Goal: Task Accomplishment & Management: Complete application form

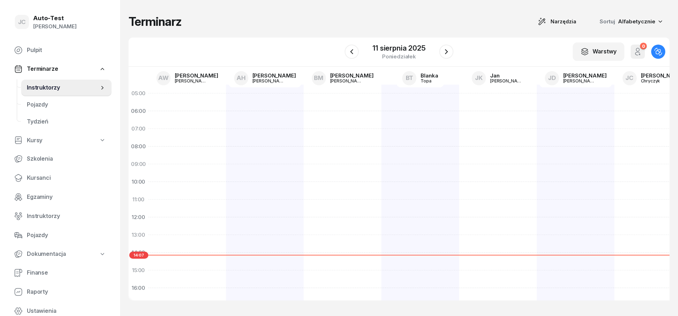
click at [198, 24] on div "Terminarz Narzędzia Sortuj Alfabetycznie" at bounding box center [399, 21] width 541 height 15
click at [258, 16] on div "Terminarz Narzędzia Sortuj Alfabetycznie" at bounding box center [399, 21] width 541 height 15
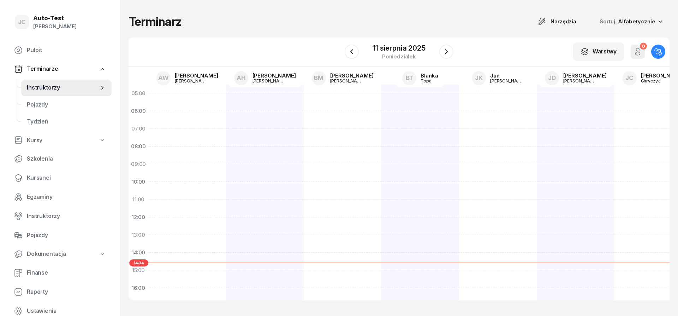
click at [189, 21] on div "Terminarz Narzędzia Sortuj Alfabetycznie" at bounding box center [399, 21] width 541 height 15
click at [265, 24] on div "Terminarz Narzędzia Sortuj Alfabetycznie" at bounding box center [399, 21] width 541 height 15
click at [174, 20] on h1 "Terminarz" at bounding box center [155, 21] width 53 height 13
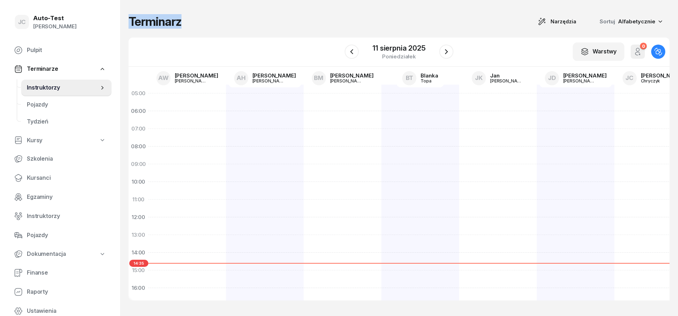
click at [174, 20] on h1 "Terminarz" at bounding box center [155, 21] width 53 height 13
click at [213, 19] on div "Terminarz Narzędzia Sortuj Alfabetycznie" at bounding box center [399, 21] width 541 height 15
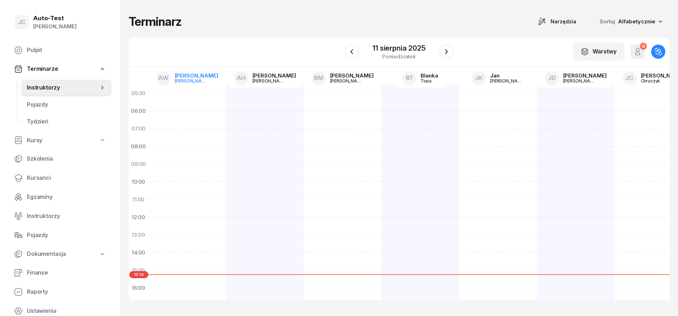
click at [194, 72] on link "AW [PERSON_NAME]" at bounding box center [187, 78] width 73 height 18
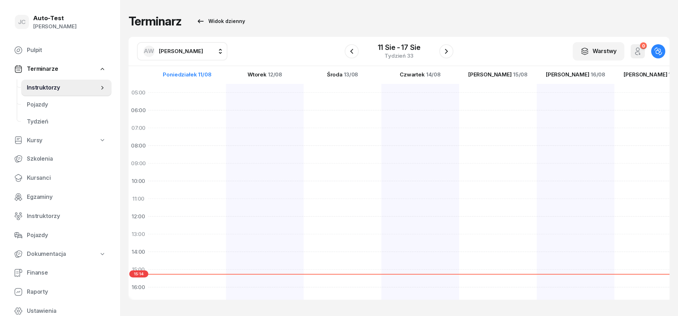
click at [173, 51] on span "[PERSON_NAME]" at bounding box center [181, 51] width 44 height 7
type input "buł"
click at [63, 178] on span "Kursanci" at bounding box center [66, 177] width 79 height 9
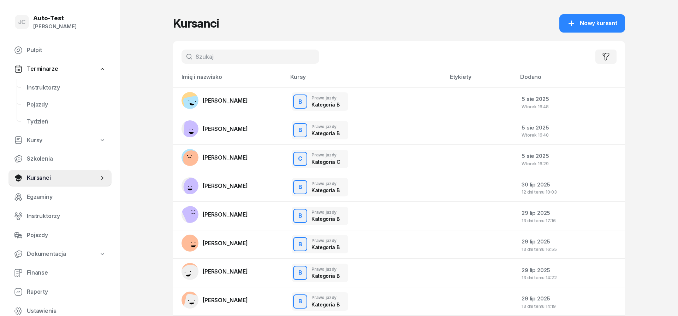
click at [225, 56] on input "text" at bounding box center [251, 56] width 138 height 14
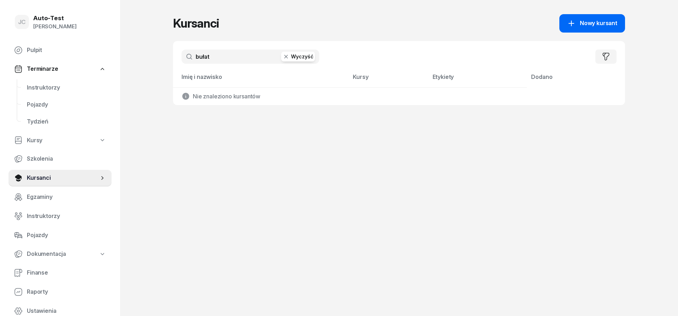
type input "bułat"
click at [594, 25] on span "Nowy kursant" at bounding box center [598, 23] width 37 height 9
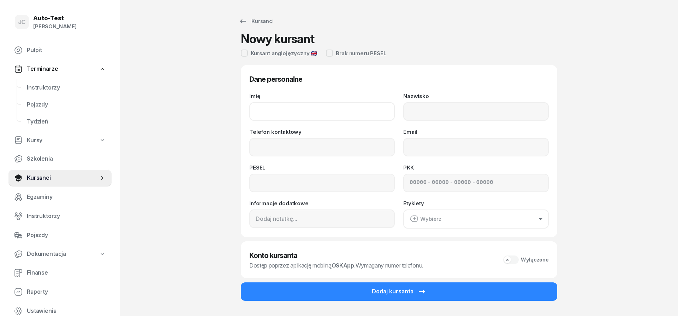
click at [270, 110] on input "Imię" at bounding box center [322, 111] width 146 height 18
type input "Zuzanna"
type input "Bułat"
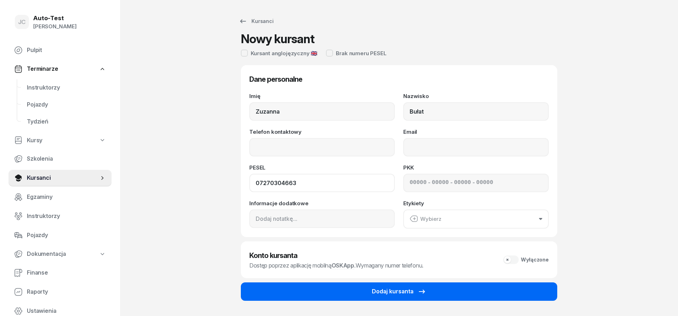
type input "07270304663"
click at [392, 291] on div "Dodaj kursanta" at bounding box center [399, 291] width 54 height 9
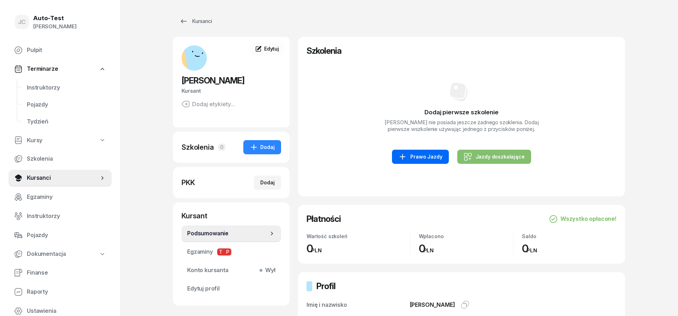
click at [419, 158] on div "Prawo Jazdy" at bounding box center [421, 156] width 44 height 8
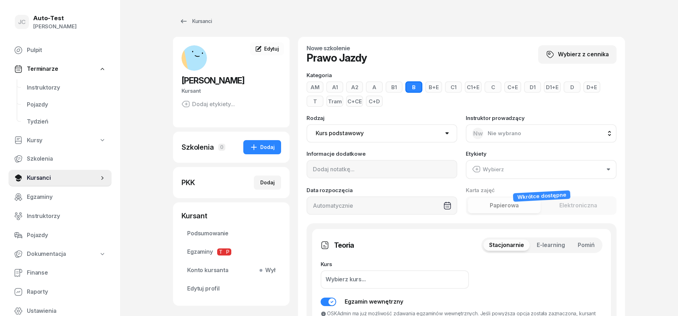
click at [599, 248] on button "Pomiń" at bounding box center [586, 244] width 28 height 11
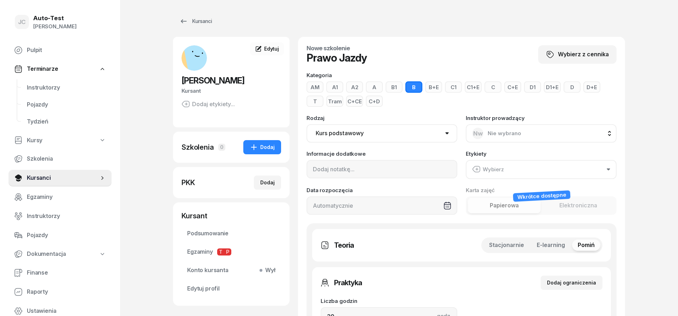
scroll to position [108, 0]
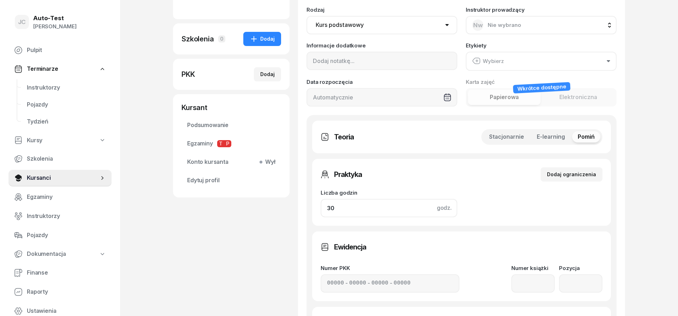
click at [364, 207] on input "30" at bounding box center [389, 208] width 137 height 18
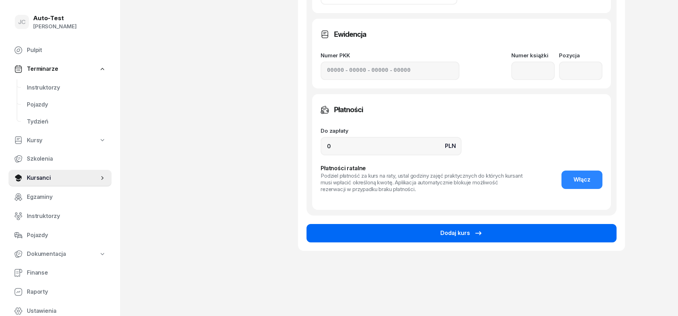
type input "32"
click at [376, 234] on button "Dodaj kurs" at bounding box center [462, 233] width 310 height 18
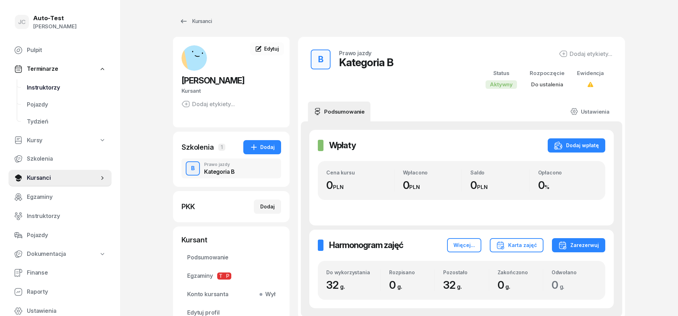
click at [61, 90] on span "Instruktorzy" at bounding box center [66, 87] width 79 height 9
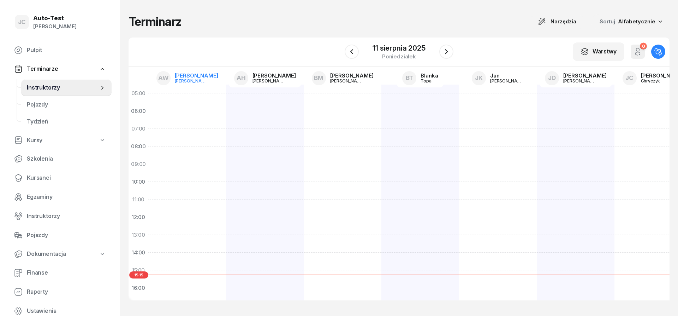
click at [181, 76] on link "AW [PERSON_NAME]" at bounding box center [187, 78] width 73 height 18
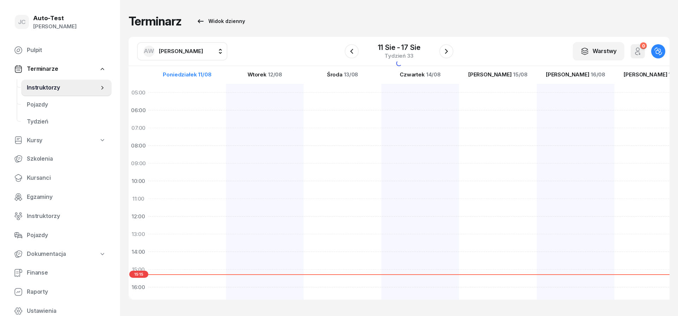
click at [177, 54] on span "[PERSON_NAME]" at bounding box center [181, 51] width 44 height 9
type input "chr"
click at [187, 96] on span "[PERSON_NAME]" at bounding box center [184, 97] width 43 height 9
click at [226, 185] on div at bounding box center [265, 260] width 78 height 353
select select "10"
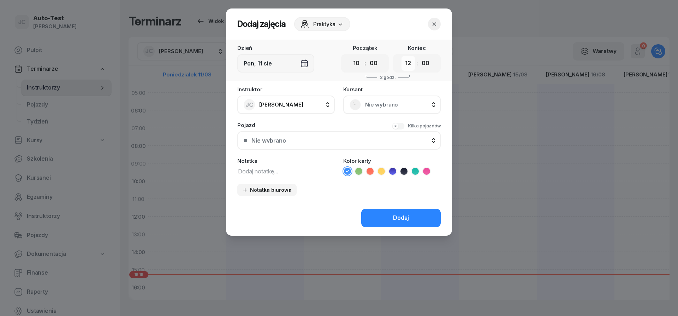
click at [402, 56] on select "00 01 02 03 04 05 06 07 08 09 10 11 12 13 14 15 16 17 18 19 20 21 22 23" at bounding box center [408, 63] width 13 height 15
click option "11" at bounding box center [0, 0] width 0 height 0
click at [402, 56] on select "00 01 02 03 04 05 06 07 08 09 10 11 12 13 14 15 16 17 18 19 20 21 22 23" at bounding box center [408, 63] width 13 height 15
select select "10"
click option "10" at bounding box center [0, 0] width 0 height 0
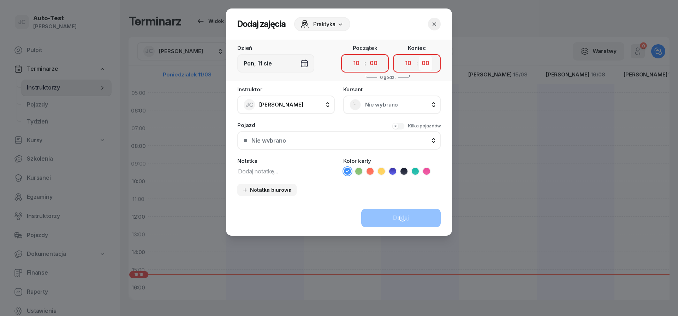
click at [419, 56] on select "00 05 10 15 20 25 30 35 40 45 50 55" at bounding box center [425, 63] width 13 height 15
select select "25"
click option "25" at bounding box center [0, 0] width 0 height 0
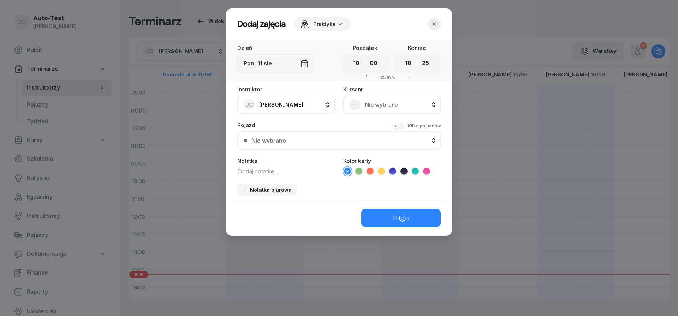
click at [368, 102] on span "Nie wybrano" at bounding box center [399, 104] width 69 height 9
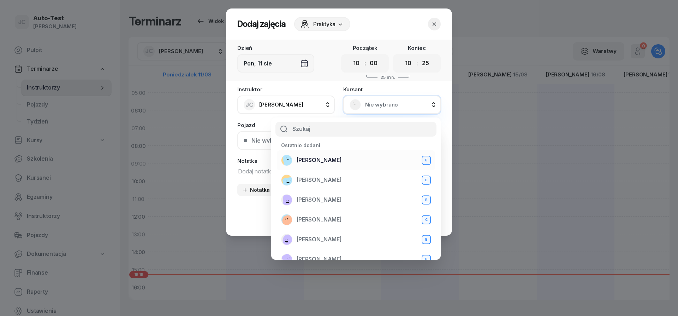
click at [337, 159] on div "[PERSON_NAME] B" at bounding box center [356, 159] width 150 height 11
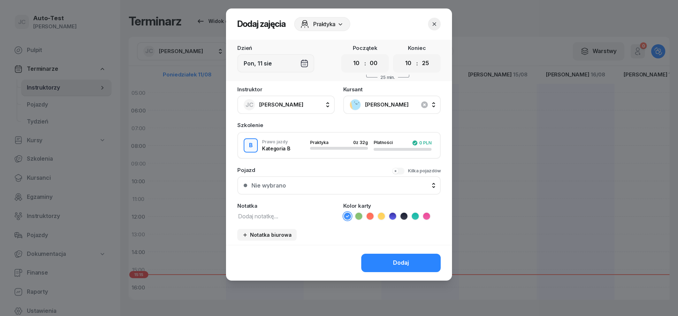
click at [319, 189] on button "Nie wybrano" at bounding box center [339, 185] width 204 height 18
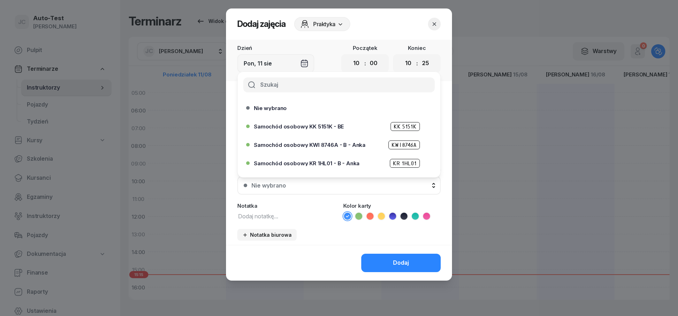
scroll to position [216, 0]
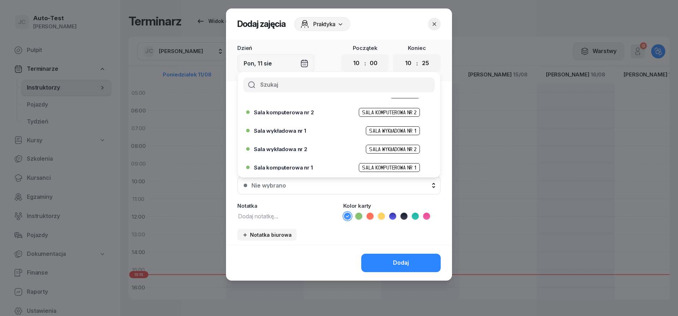
click at [302, 168] on span "Sala komputerowa nr 1" at bounding box center [283, 167] width 59 height 5
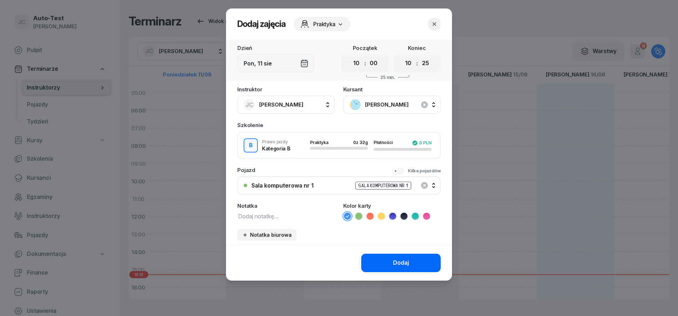
click at [383, 268] on button "Dodaj" at bounding box center [402, 262] width 80 height 18
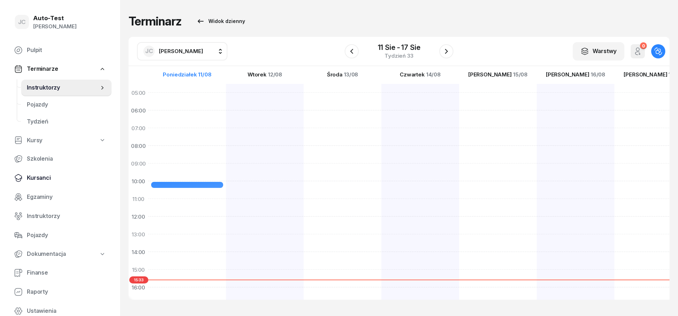
click at [52, 181] on span "Kursanci" at bounding box center [66, 177] width 79 height 9
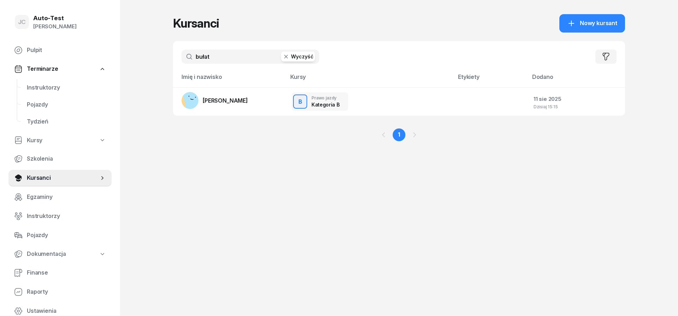
drag, startPoint x: 221, startPoint y: 53, endPoint x: 183, endPoint y: 58, distance: 38.4
click at [183, 58] on input "bułat" at bounding box center [251, 56] width 138 height 14
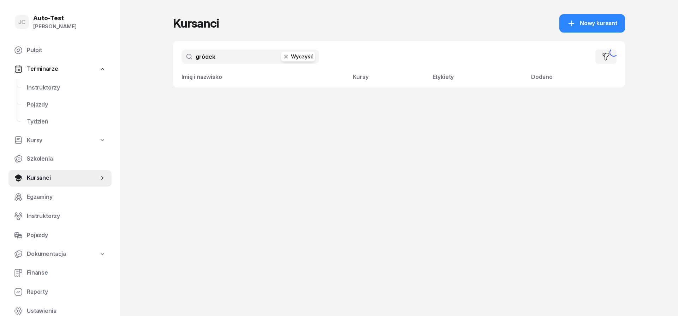
type input "gródek"
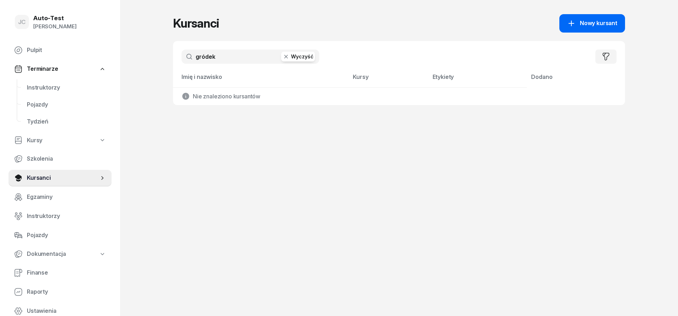
click at [578, 24] on div "Nowy kursant" at bounding box center [593, 23] width 50 height 9
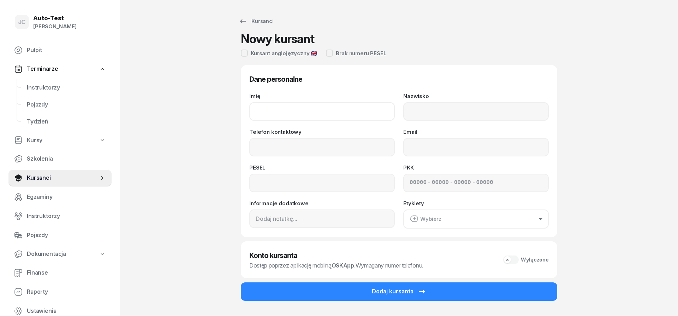
click at [341, 104] on input "Imię" at bounding box center [322, 111] width 146 height 18
type input "[PERSON_NAME]"
type input "Gródek"
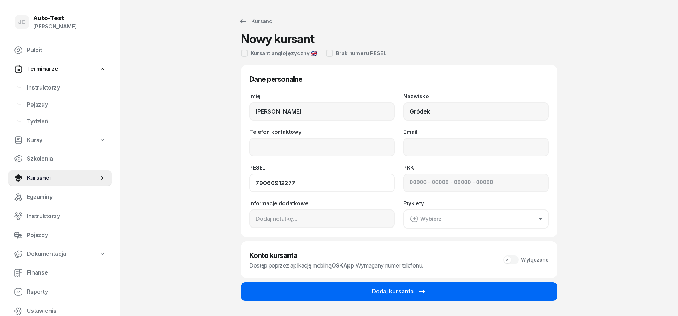
type input "79060912277"
click at [388, 298] on button "Dodaj kursanta" at bounding box center [399, 291] width 317 height 18
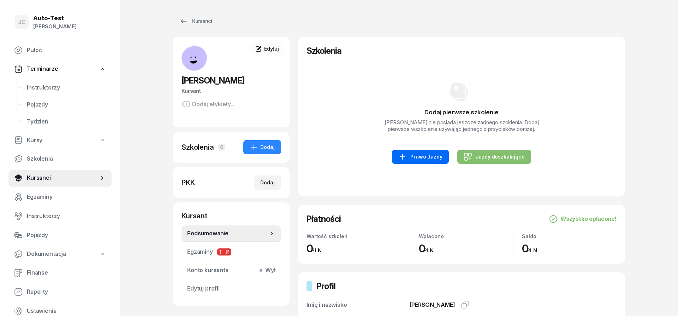
click at [422, 159] on div "Prawo Jazdy" at bounding box center [421, 156] width 44 height 8
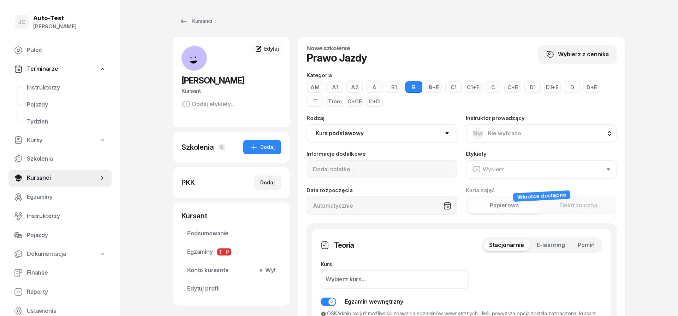
click at [372, 88] on button "A" at bounding box center [374, 86] width 17 height 11
click at [583, 243] on span "Pomiń" at bounding box center [586, 244] width 17 height 9
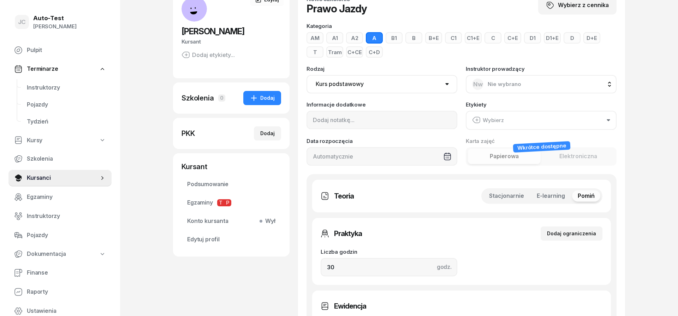
scroll to position [72, 0]
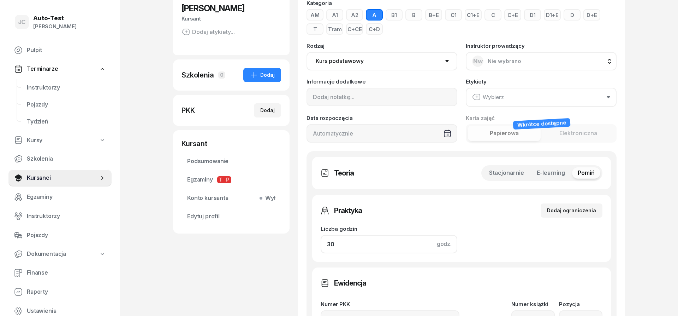
drag, startPoint x: 347, startPoint y: 244, endPoint x: 301, endPoint y: 244, distance: 45.6
click at [321, 244] on input "30" at bounding box center [389, 244] width 137 height 18
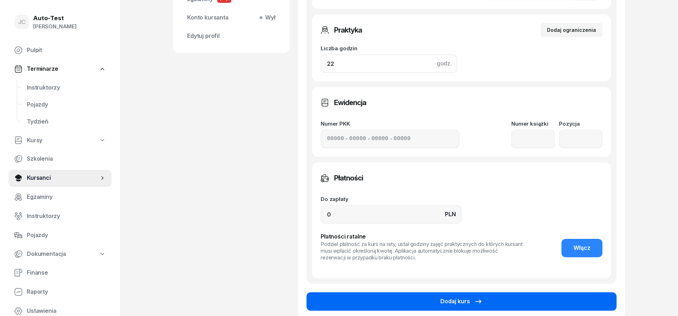
type input "22"
click at [450, 300] on div "Dodaj kurs" at bounding box center [462, 300] width 42 height 9
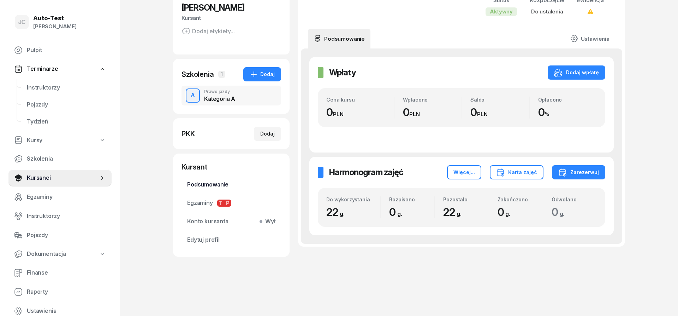
scroll to position [72, 0]
click at [54, 90] on span "Instruktorzy" at bounding box center [66, 87] width 79 height 9
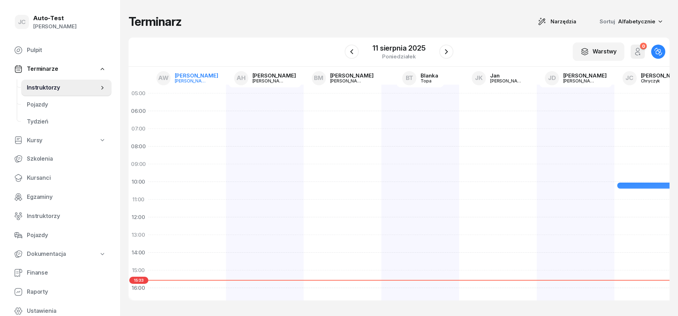
click at [207, 76] on div "[PERSON_NAME]" at bounding box center [196, 75] width 43 height 5
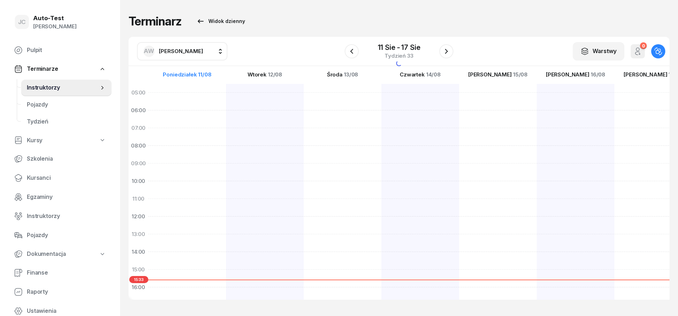
scroll to position [0, 0]
click at [185, 51] on span "[PERSON_NAME]" at bounding box center [181, 51] width 44 height 7
type input "jerz"
click at [195, 95] on span "[PERSON_NAME]" at bounding box center [184, 97] width 43 height 9
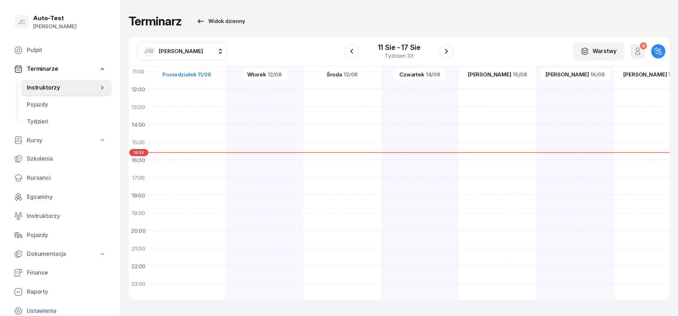
click at [226, 180] on div at bounding box center [265, 133] width 78 height 353
select select "17"
select select "19"
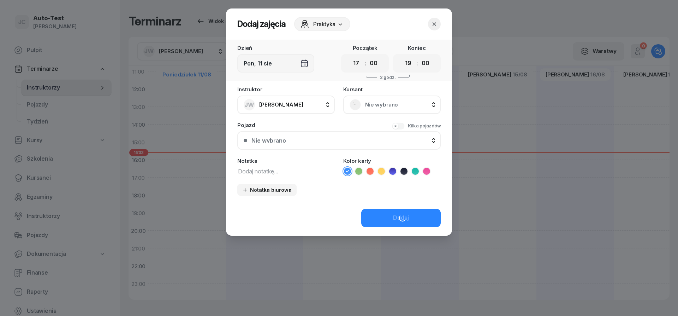
scroll to position [127, 0]
click at [367, 56] on select "00 05 10 15 20 25 30 35 40 45 50 55" at bounding box center [373, 63] width 13 height 15
select select "30"
click option "30" at bounding box center [0, 0] width 0 height 0
click at [402, 56] on select "00 01 02 03 04 05 06 07 08 09 10 11 12 13 14 15 16 17 18 19 20 21 22 23" at bounding box center [408, 63] width 13 height 15
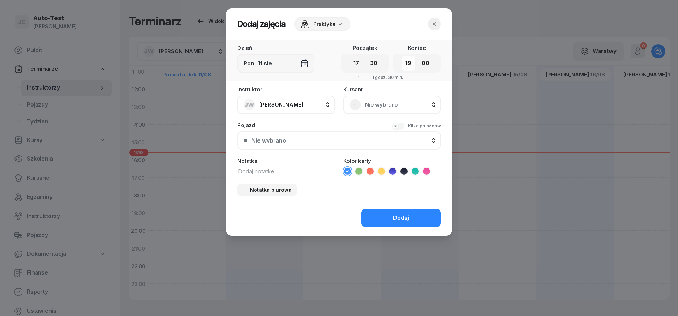
select select "17"
click option "17" at bounding box center [0, 0] width 0 height 0
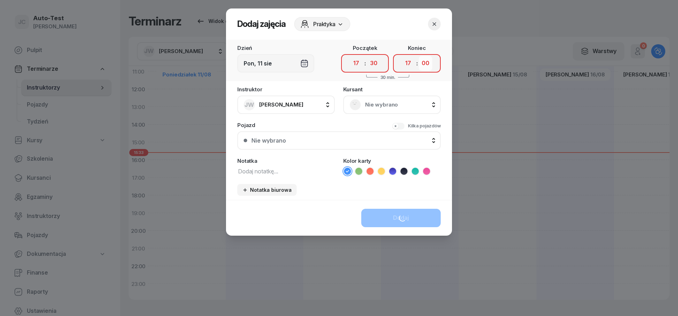
click at [419, 56] on select "00 05 10 15 20 25 30 35 40 45 50 55" at bounding box center [425, 63] width 13 height 15
select select "55"
click option "55" at bounding box center [0, 0] width 0 height 0
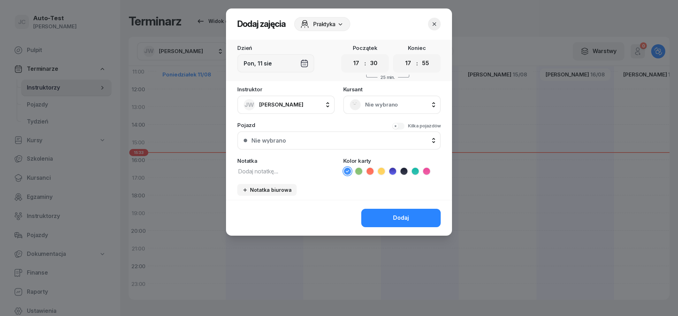
click at [384, 109] on div "Nie wybrano" at bounding box center [392, 104] width 85 height 11
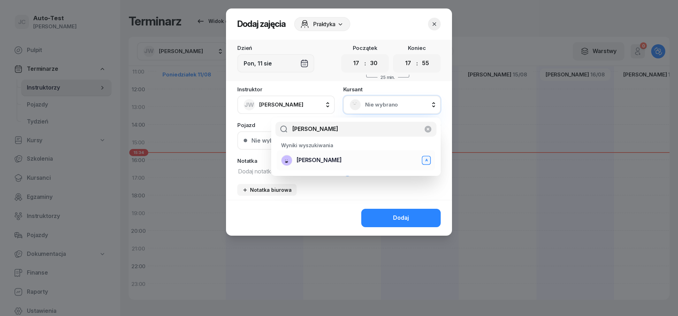
type input "[PERSON_NAME]"
click at [335, 159] on span "[PERSON_NAME]" at bounding box center [319, 159] width 45 height 9
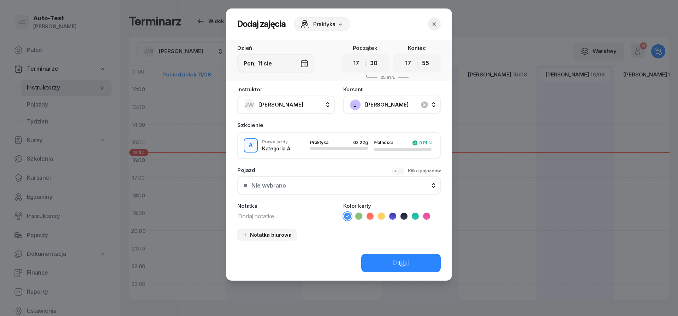
click at [306, 187] on div "Nie wybrano" at bounding box center [343, 185] width 183 height 6
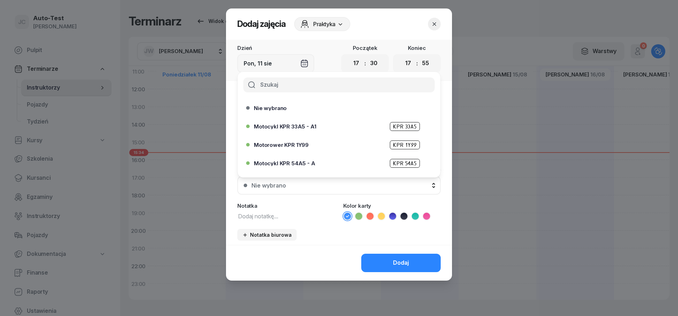
drag, startPoint x: 370, startPoint y: 225, endPoint x: 376, endPoint y: 227, distance: 5.5
click at [371, 226] on div "Instruktor [PERSON_NAME] AW [PERSON_NAME] AH [PERSON_NAME] [PERSON_NAME] [PERSO…" at bounding box center [339, 166] width 226 height 158
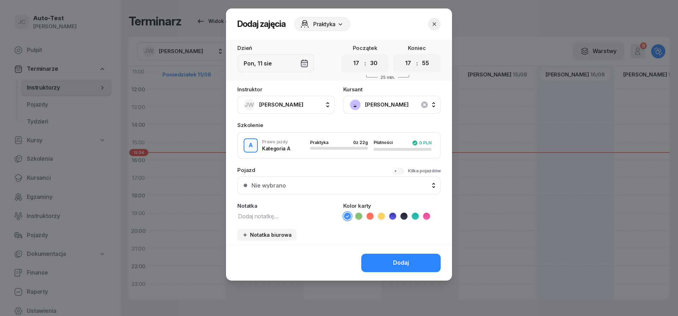
click at [404, 220] on li at bounding box center [404, 216] width 8 height 8
click at [345, 186] on div "Nie wybrano" at bounding box center [343, 185] width 183 height 6
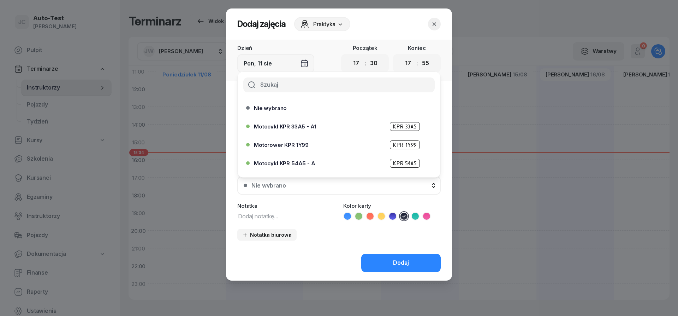
scroll to position [216, 0]
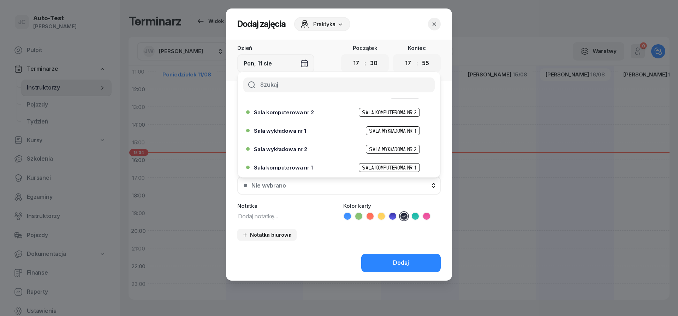
click at [307, 168] on span "Sala komputerowa nr 1" at bounding box center [283, 167] width 59 height 5
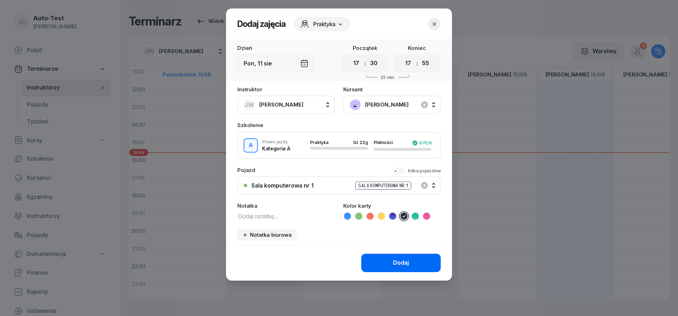
click at [384, 259] on button "Dodaj" at bounding box center [402, 262] width 80 height 18
